Goal: Navigation & Orientation: Find specific page/section

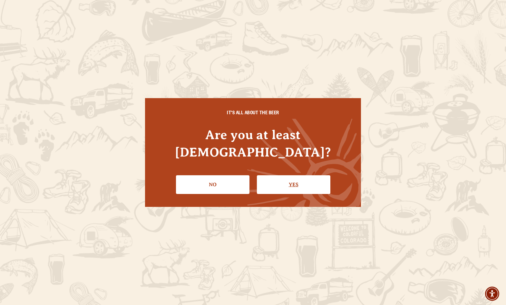
click at [291, 175] on link "Yes" at bounding box center [294, 184] width 74 height 19
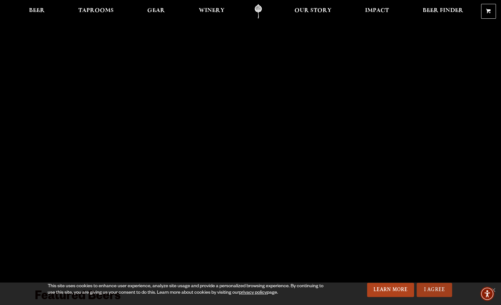
click at [441, 289] on link "I Agree" at bounding box center [434, 289] width 35 height 14
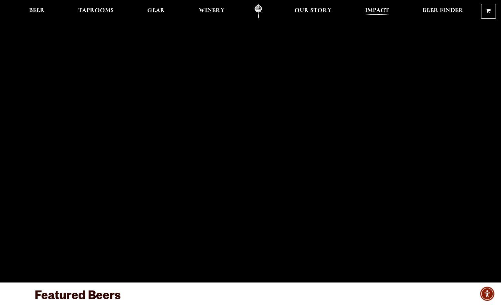
click at [370, 8] on span "Impact" at bounding box center [377, 10] width 24 height 5
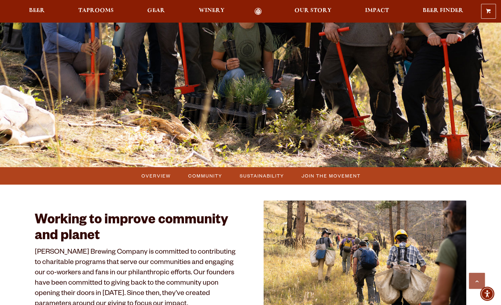
scroll to position [226, 0]
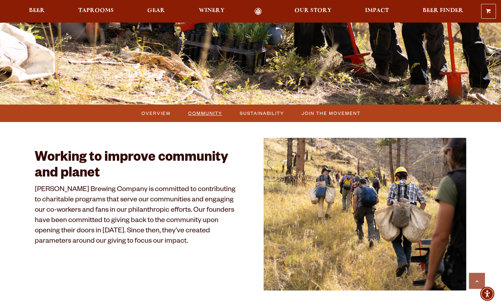
click at [210, 113] on span "Community" at bounding box center [205, 112] width 34 height 9
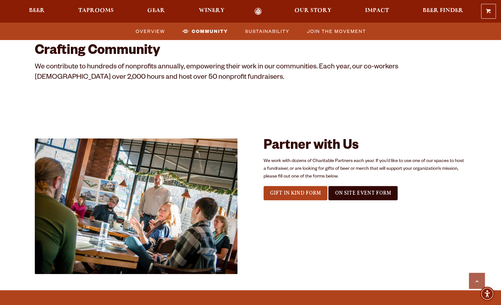
scroll to position [631, 0]
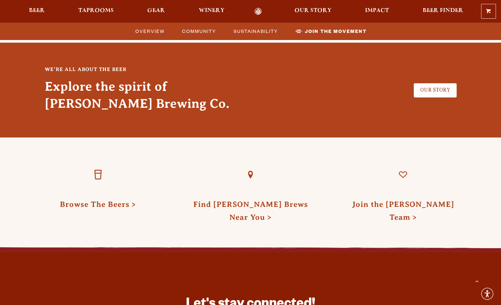
scroll to position [1824, 0]
